Goal: Information Seeking & Learning: Learn about a topic

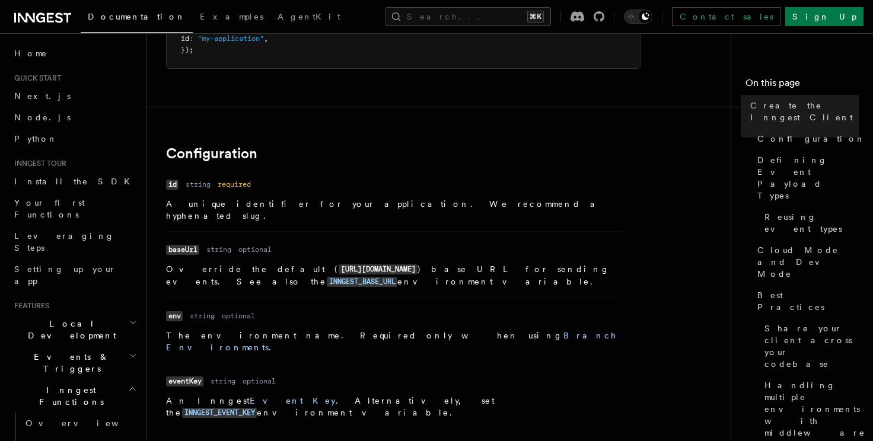
scroll to position [180, 0]
drag, startPoint x: 247, startPoint y: 260, endPoint x: 314, endPoint y: 257, distance: 67.7
click at [314, 263] on p "Override the default ( https://inn.gs/ ) base URL for sending events. See also …" at bounding box center [393, 275] width 455 height 25
copy p "https://inn.gs/ )"
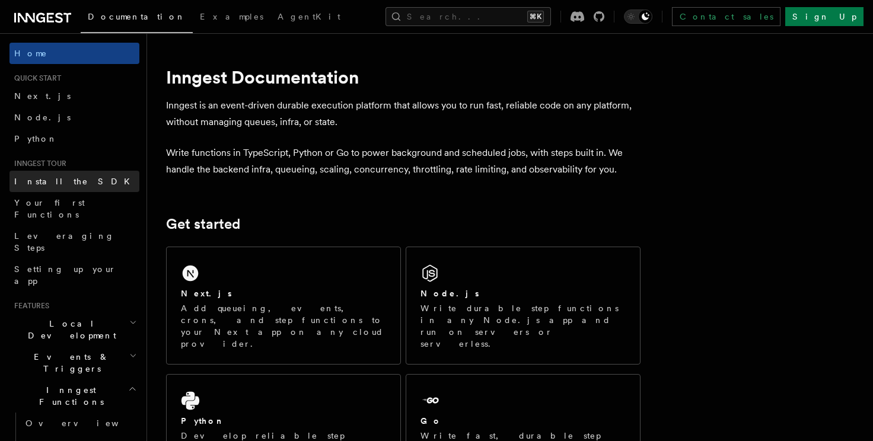
click at [78, 181] on link "Install the SDK" at bounding box center [74, 181] width 130 height 21
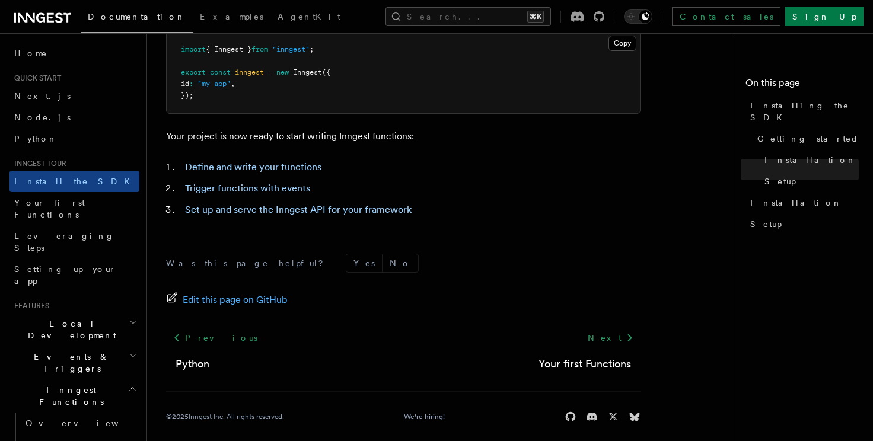
scroll to position [545, 0]
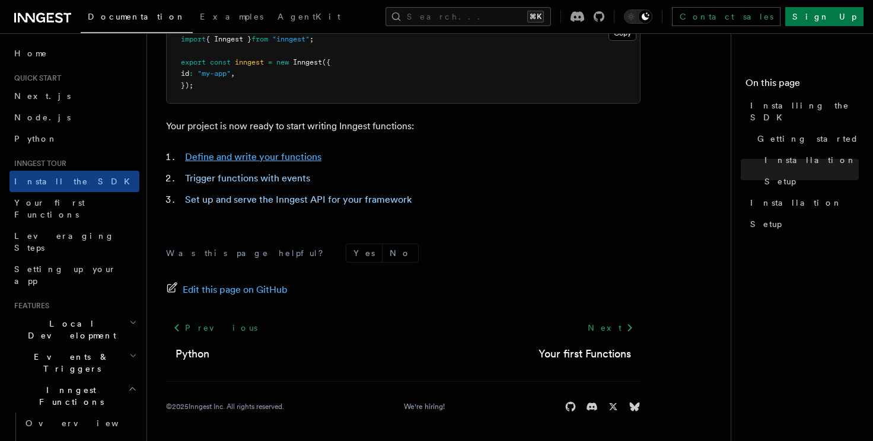
click at [250, 154] on link "Define and write your functions" at bounding box center [253, 156] width 136 height 11
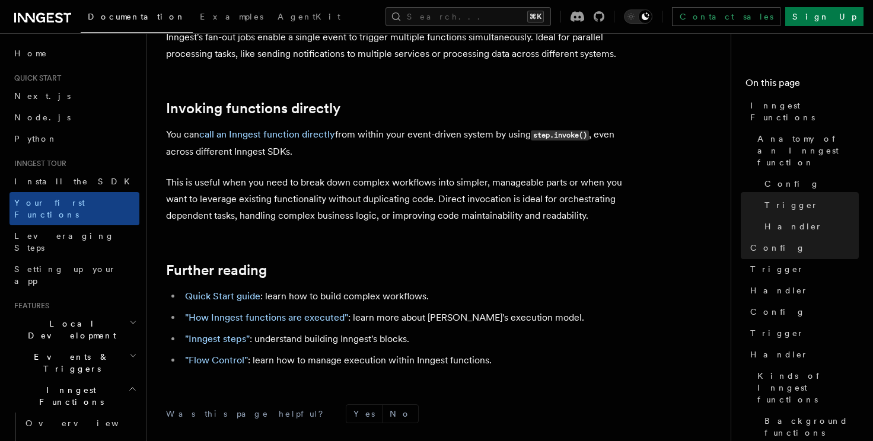
scroll to position [2355, 0]
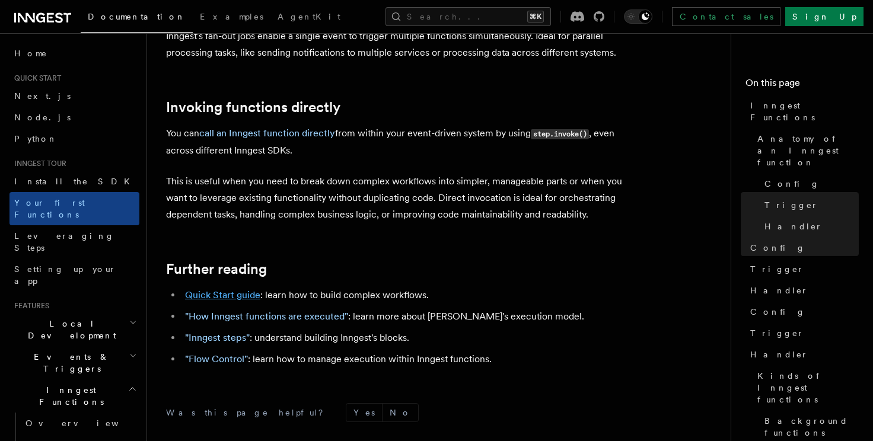
click at [238, 289] on link "Quick Start guide" at bounding box center [222, 294] width 75 height 11
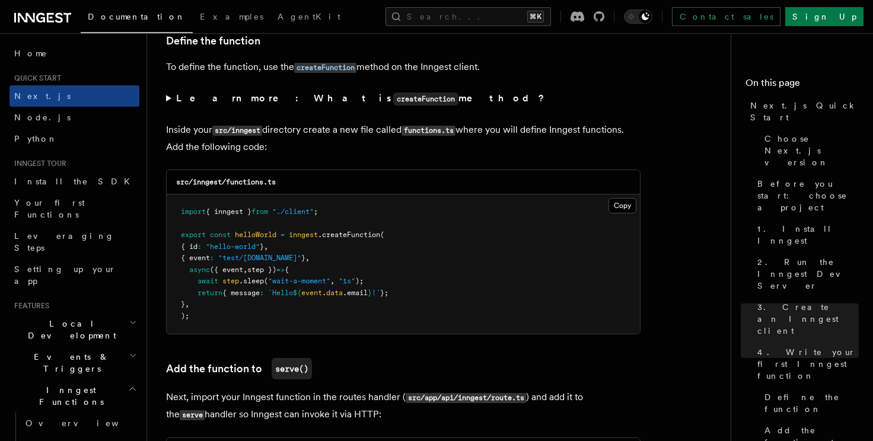
scroll to position [2034, 0]
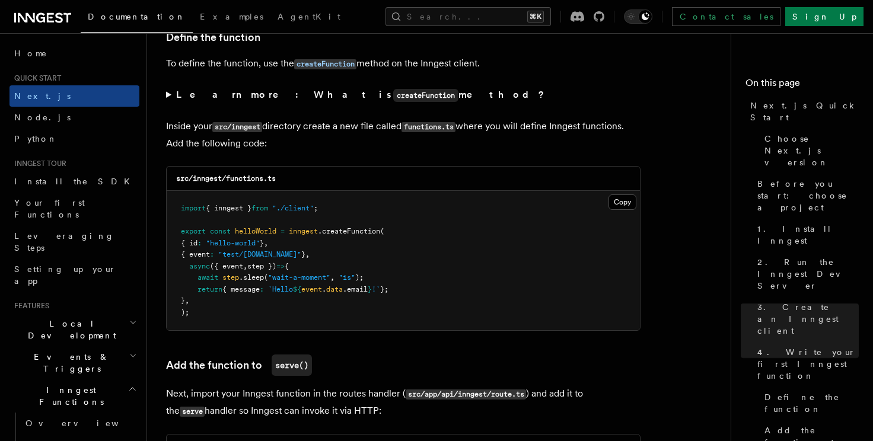
click at [198, 97] on strong "Learn more: What is createFunction method?" at bounding box center [361, 94] width 371 height 11
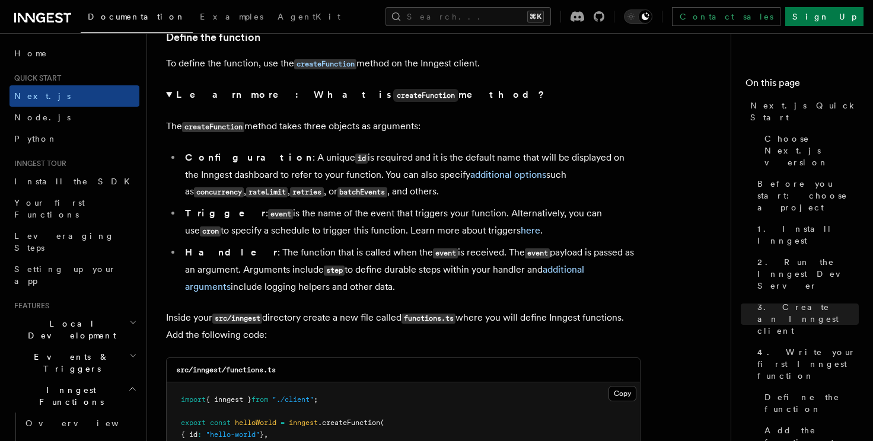
click at [198, 97] on strong "Learn more: What is createFunction method?" at bounding box center [361, 94] width 371 height 11
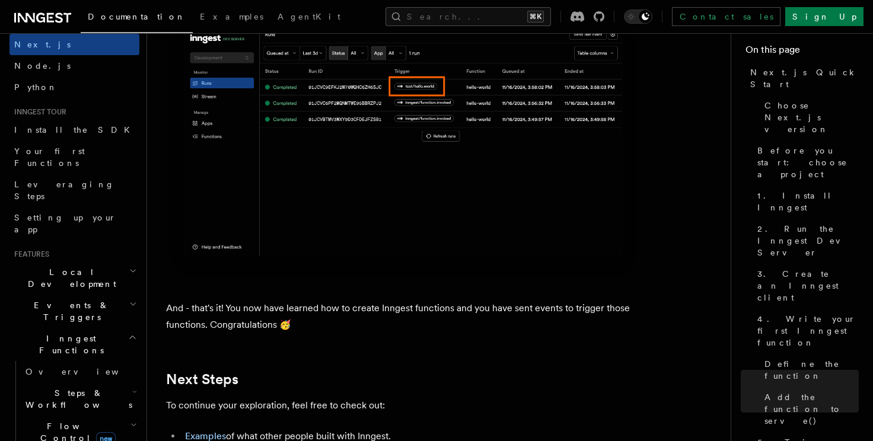
scroll to position [54, 0]
click at [85, 326] on h2 "Inngest Functions" at bounding box center [74, 342] width 130 height 33
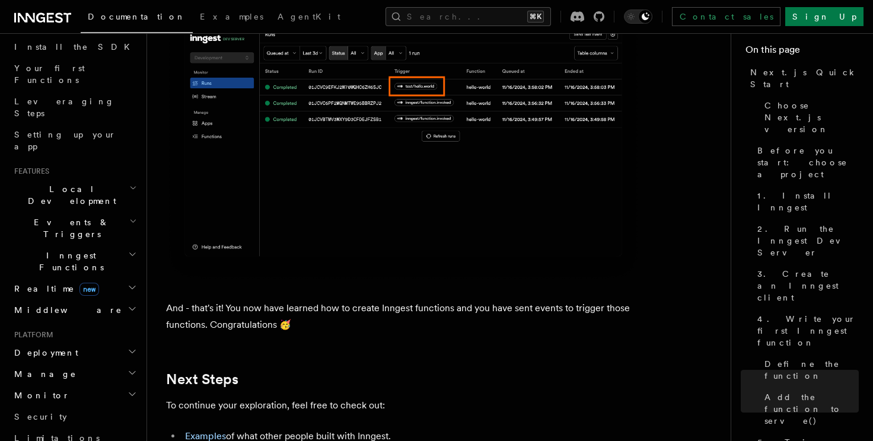
scroll to position [136, 0]
click at [85, 340] on h2 "Deployment" at bounding box center [74, 350] width 130 height 21
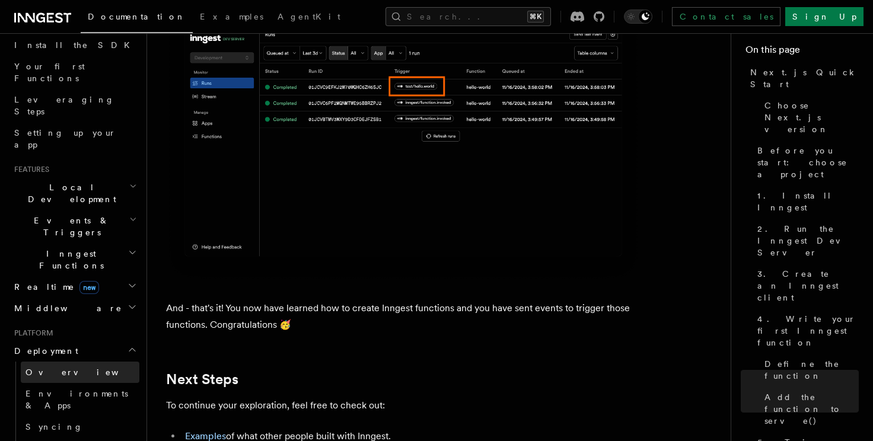
click at [76, 362] on link "Overview" at bounding box center [80, 372] width 119 height 21
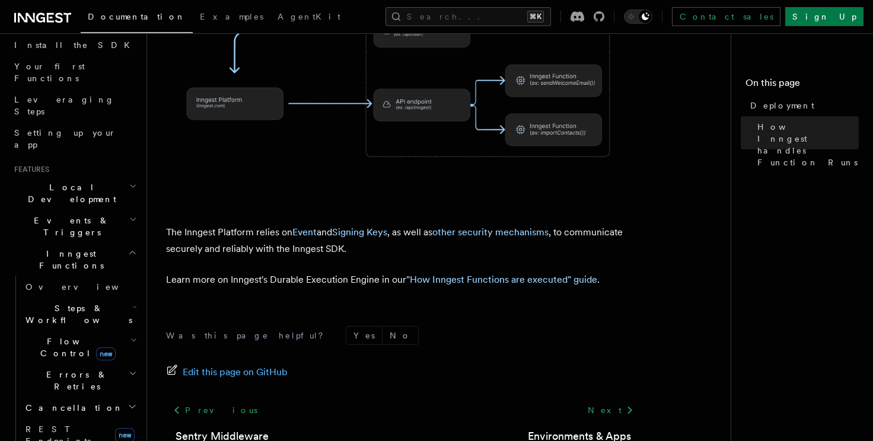
scroll to position [571, 0]
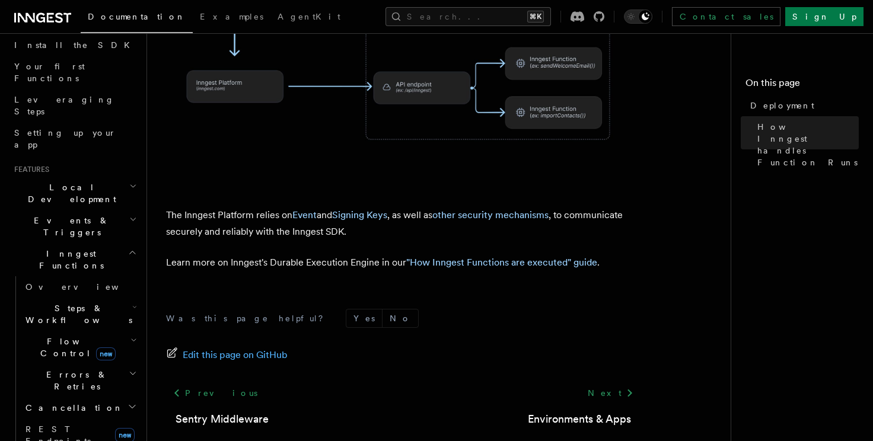
click at [68, 298] on h2 "Steps & Workflows" at bounding box center [80, 314] width 119 height 33
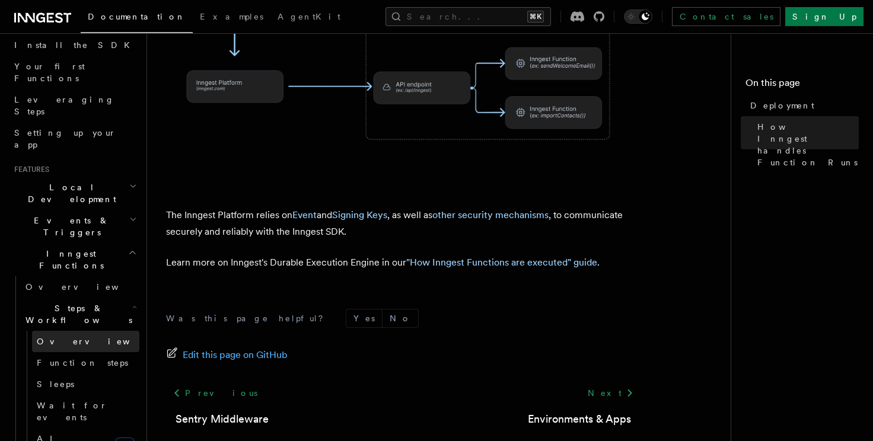
click at [58, 337] on span "Overview" at bounding box center [98, 341] width 122 height 9
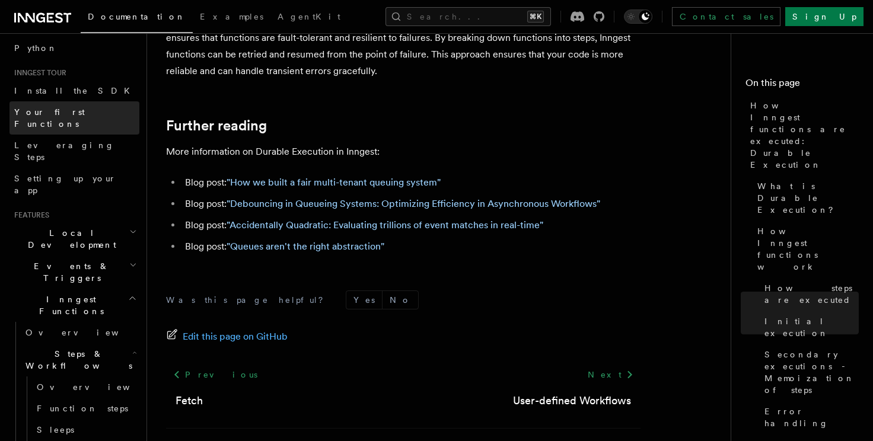
scroll to position [89, 0]
click at [105, 257] on h2 "Events & Triggers" at bounding box center [74, 273] width 130 height 33
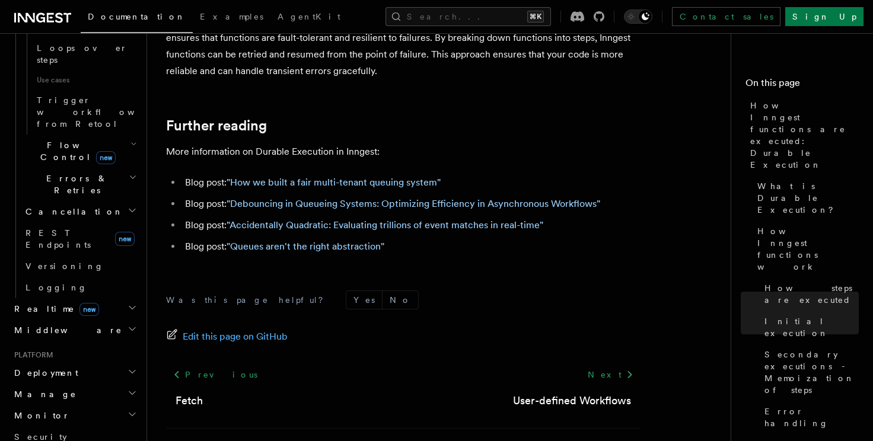
scroll to position [1304, 0]
click at [106, 361] on h2 "Deployment" at bounding box center [74, 371] width 130 height 21
click at [98, 410] on span "Environments & Apps" at bounding box center [77, 420] width 103 height 21
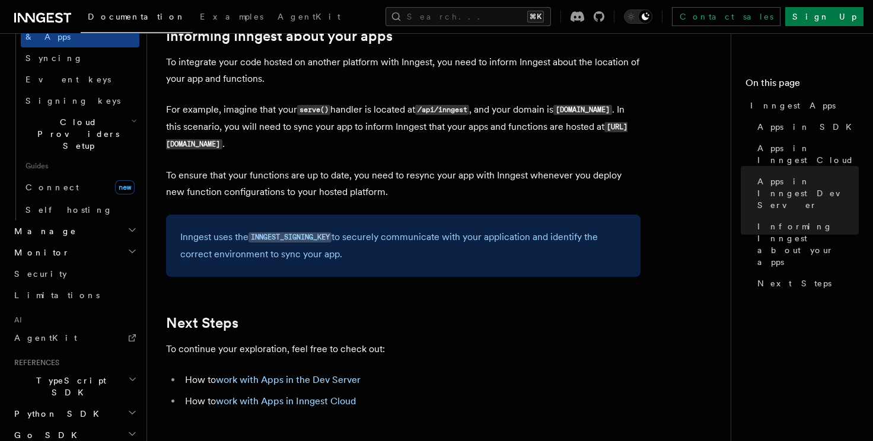
scroll to position [1813, 0]
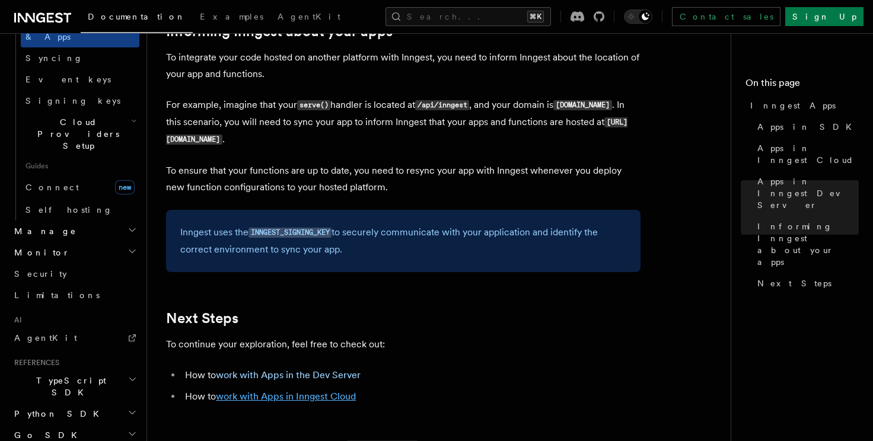
click at [325, 394] on link "work with Apps in Inngest Cloud" at bounding box center [286, 396] width 140 height 11
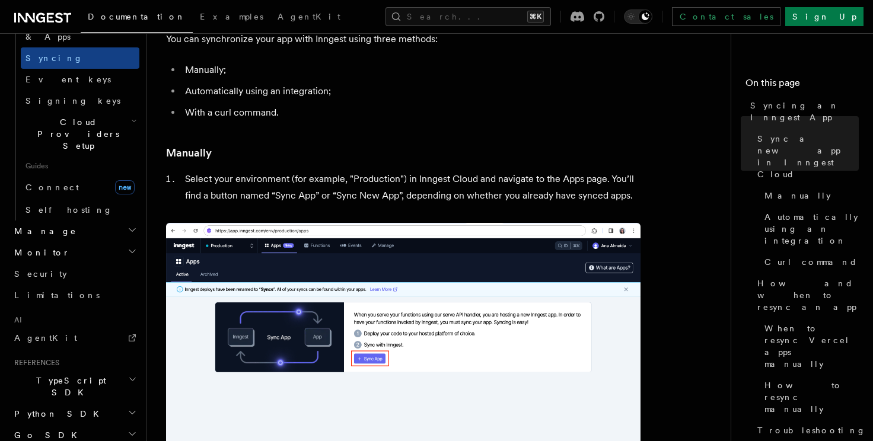
scroll to position [178, 0]
